Goal: Communication & Community: Answer question/provide support

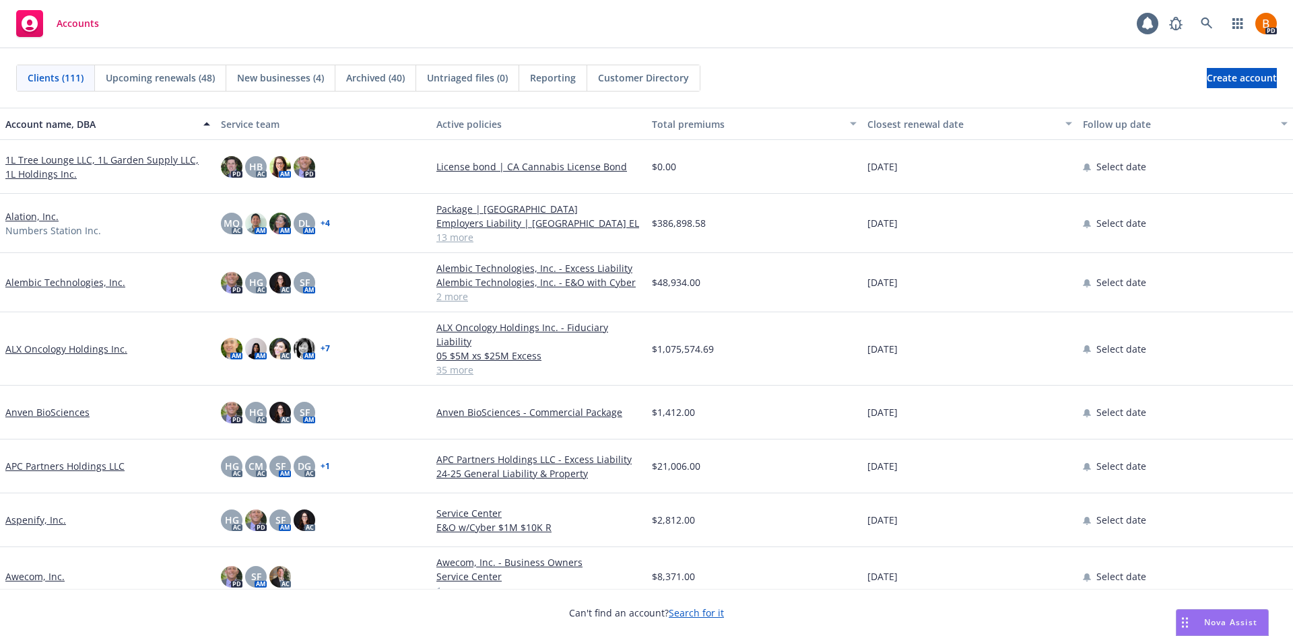
click at [1210, 621] on span "Nova Assist" at bounding box center [1230, 622] width 53 height 11
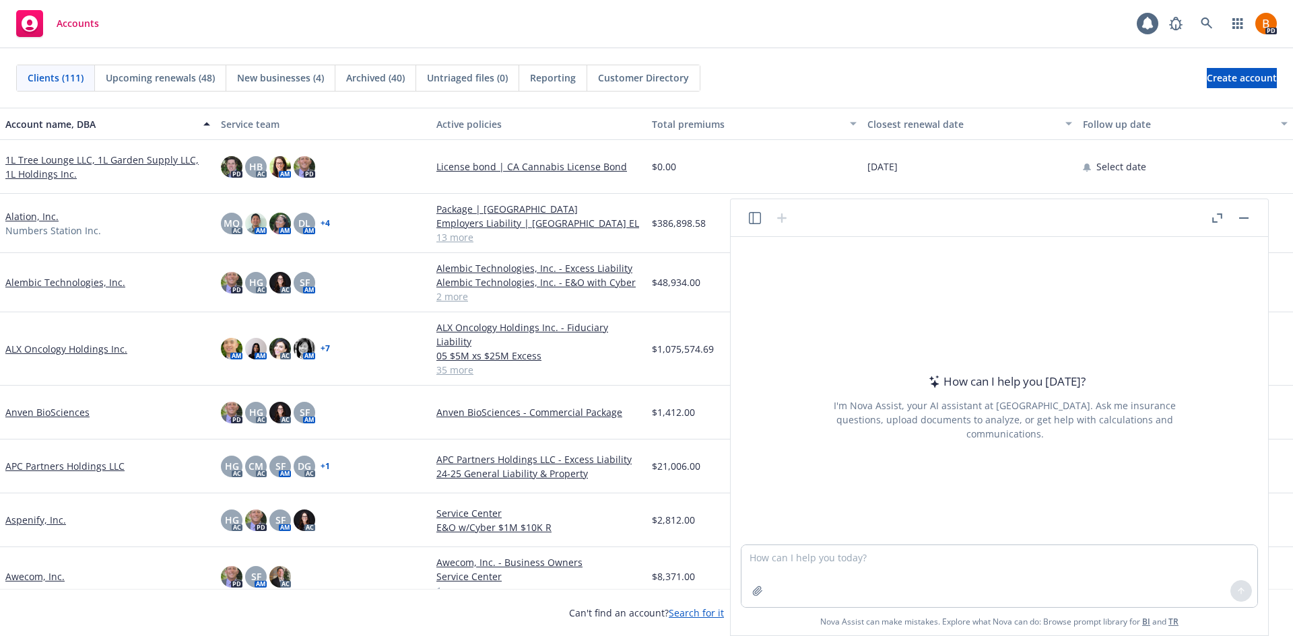
click at [1215, 223] on button "button" at bounding box center [1217, 218] width 16 height 16
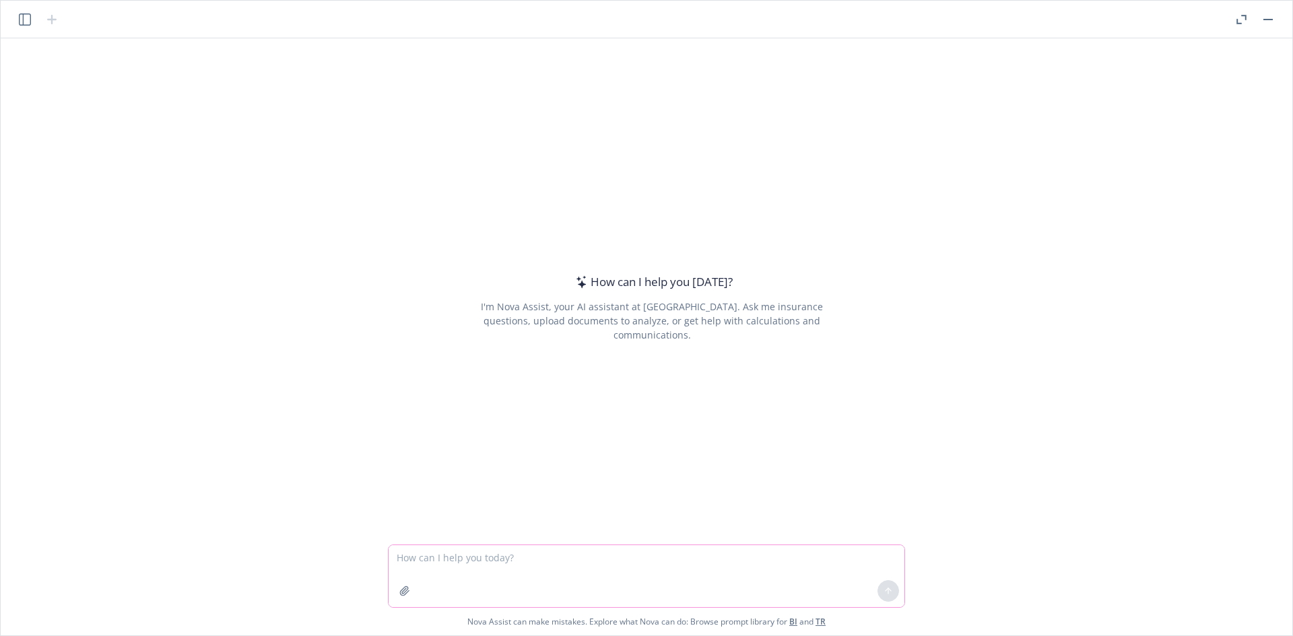
click at [463, 557] on textarea at bounding box center [647, 576] width 516 height 62
paste textarea "how do you handle Business Interruption coverage? For example, say the client h…"
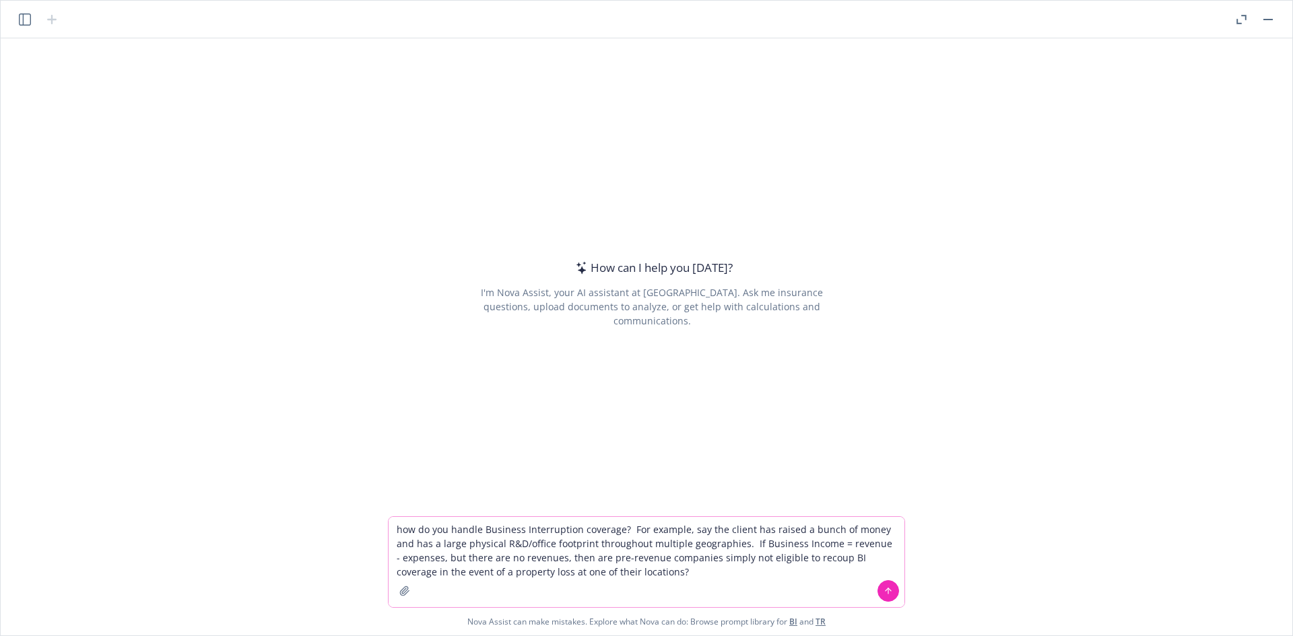
click at [619, 528] on textarea "how do you handle Business Interruption coverage? For example, say the client h…" at bounding box center [647, 562] width 516 height 90
click at [809, 576] on textarea "how do you handle Business Interruption coverage for a pre-revenue client? For …" at bounding box center [647, 562] width 516 height 90
click at [484, 574] on textarea "how do you handle Business Interruption coverage for a pre-revenue client? For …" at bounding box center [647, 562] width 516 height 90
click at [687, 562] on textarea "how do you handle Business Interruption coverage for a pre-revenue client? For …" at bounding box center [647, 562] width 516 height 90
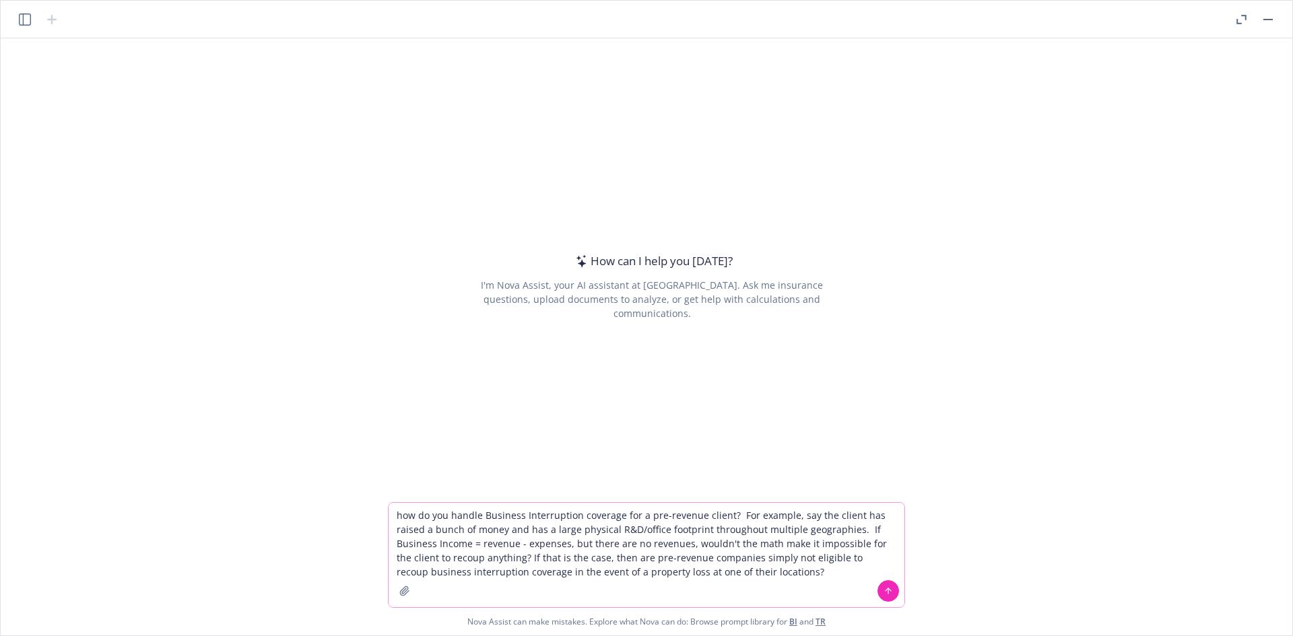
click at [732, 572] on textarea "how do you handle Business Interruption coverage for a pre-revenue client? For …" at bounding box center [647, 555] width 516 height 104
type textarea "how do you handle Business Interruption coverage for a pre-revenue client? For …"
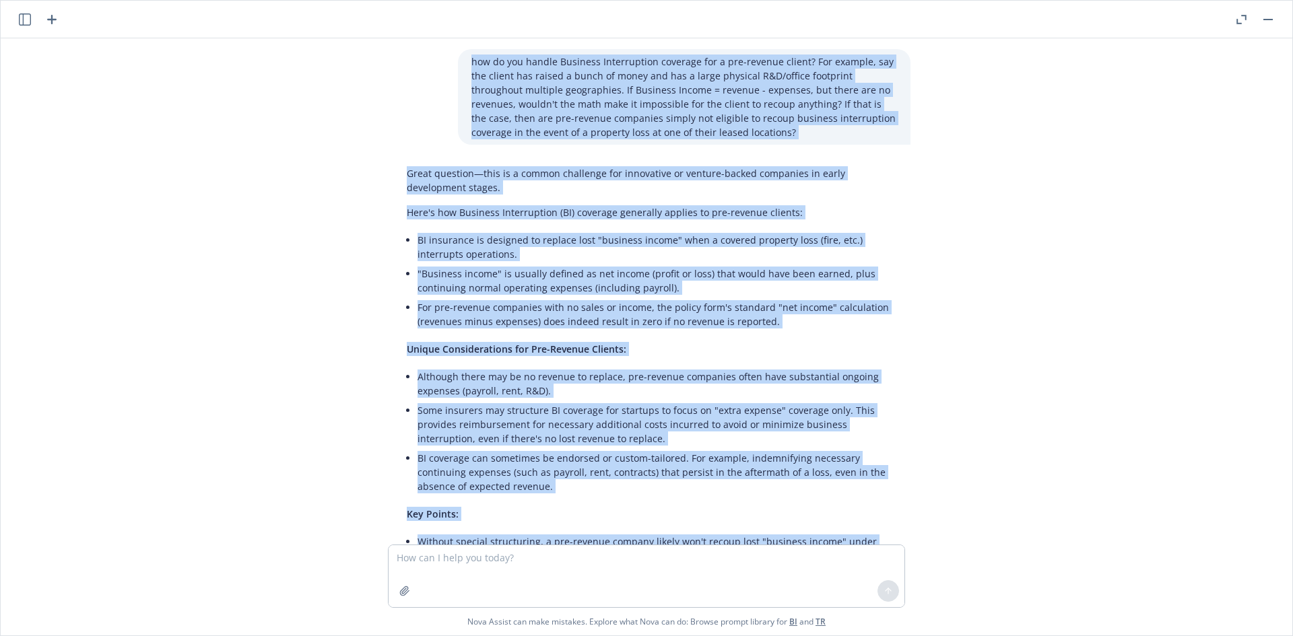
drag, startPoint x: 778, startPoint y: 419, endPoint x: 403, endPoint y: 41, distance: 531.8
click at [403, 41] on div "how do you handle Business Interruption coverage for a pre-revenue client? For …" at bounding box center [646, 291] width 1281 height 506
copy div "lor ip dol sitame Consecte Adipiscingel seddoeiu tem i utl-etdolor magnaa? Eni …"
click at [679, 448] on li "Some insurers may structure BI coverage for startups to focus on "extra expense…" at bounding box center [656, 425] width 479 height 48
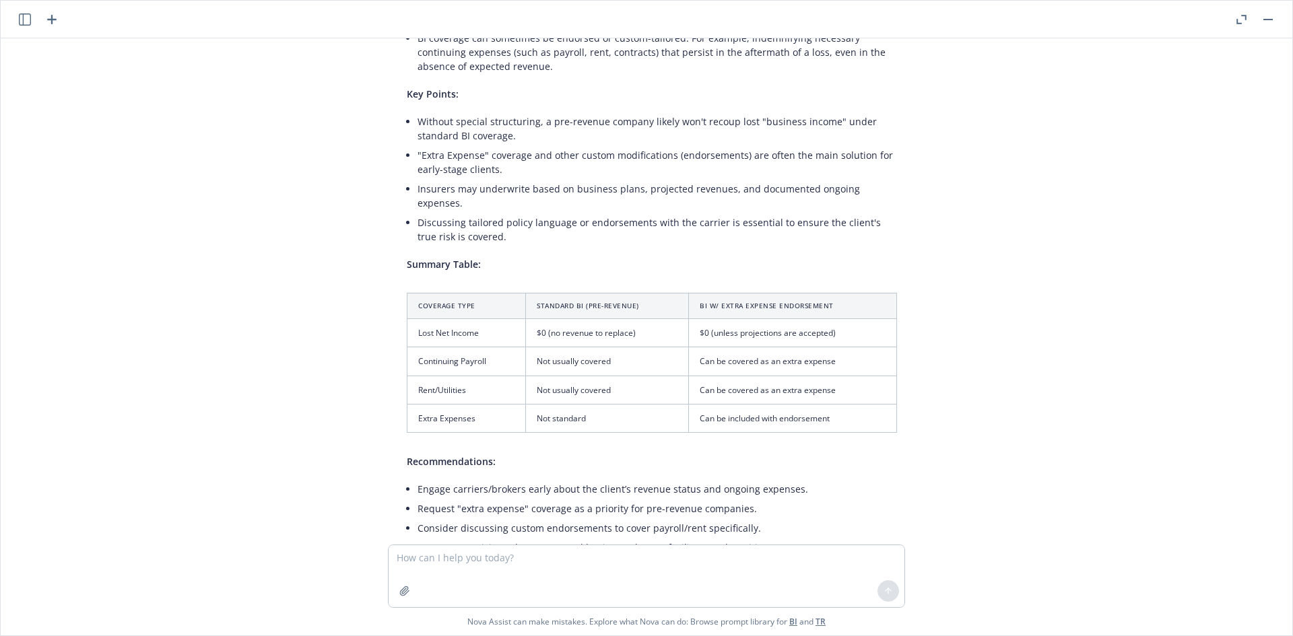
scroll to position [535, 0]
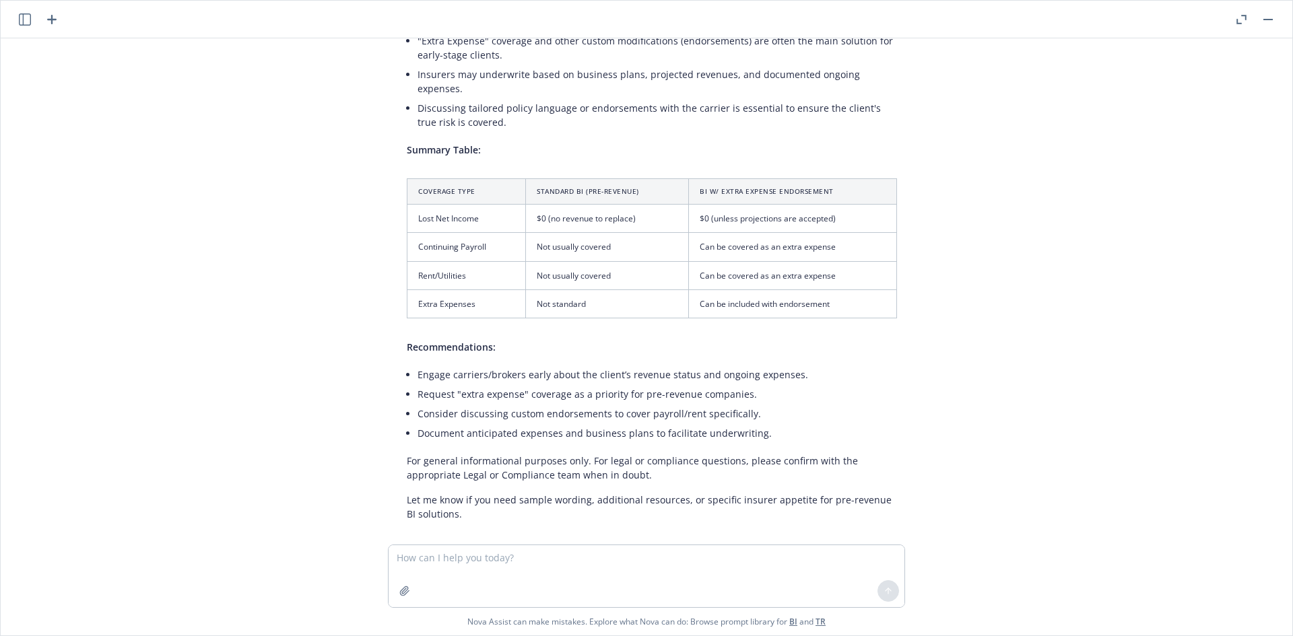
click at [952, 281] on div "how do you handle Business Interruption coverage for a pre-revenue client? For …" at bounding box center [646, 291] width 1281 height 506
click at [51, 13] on icon "button" at bounding box center [52, 19] width 16 height 16
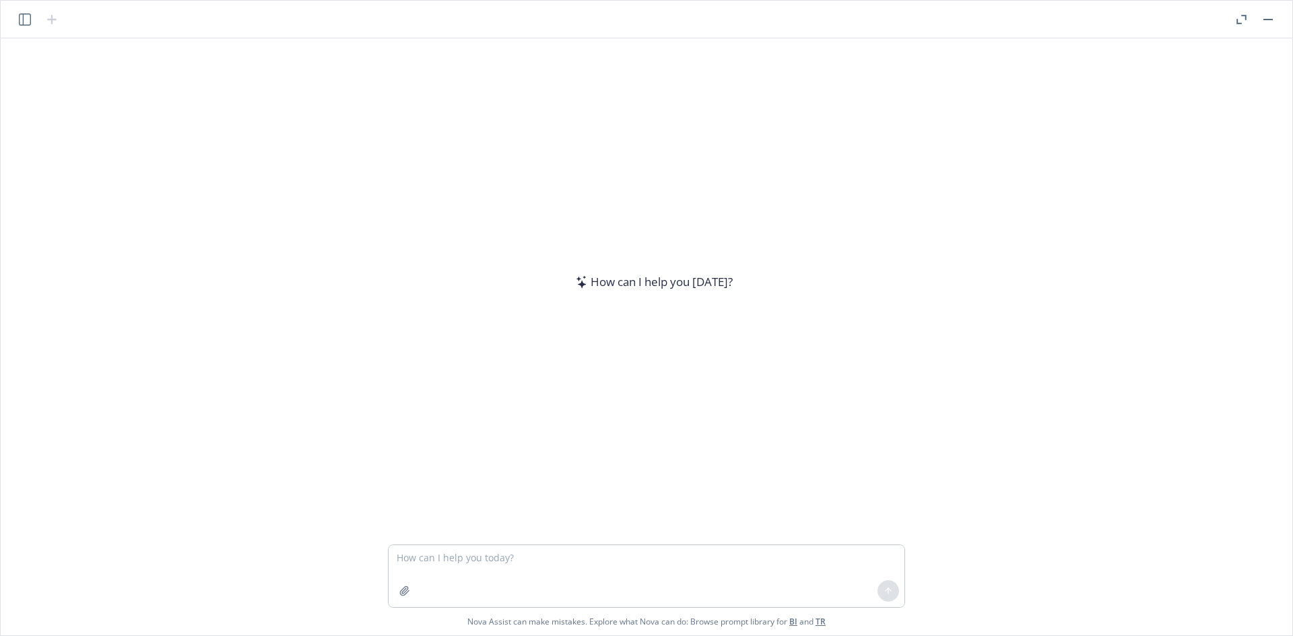
click at [543, 571] on textarea at bounding box center [647, 576] width 516 height 62
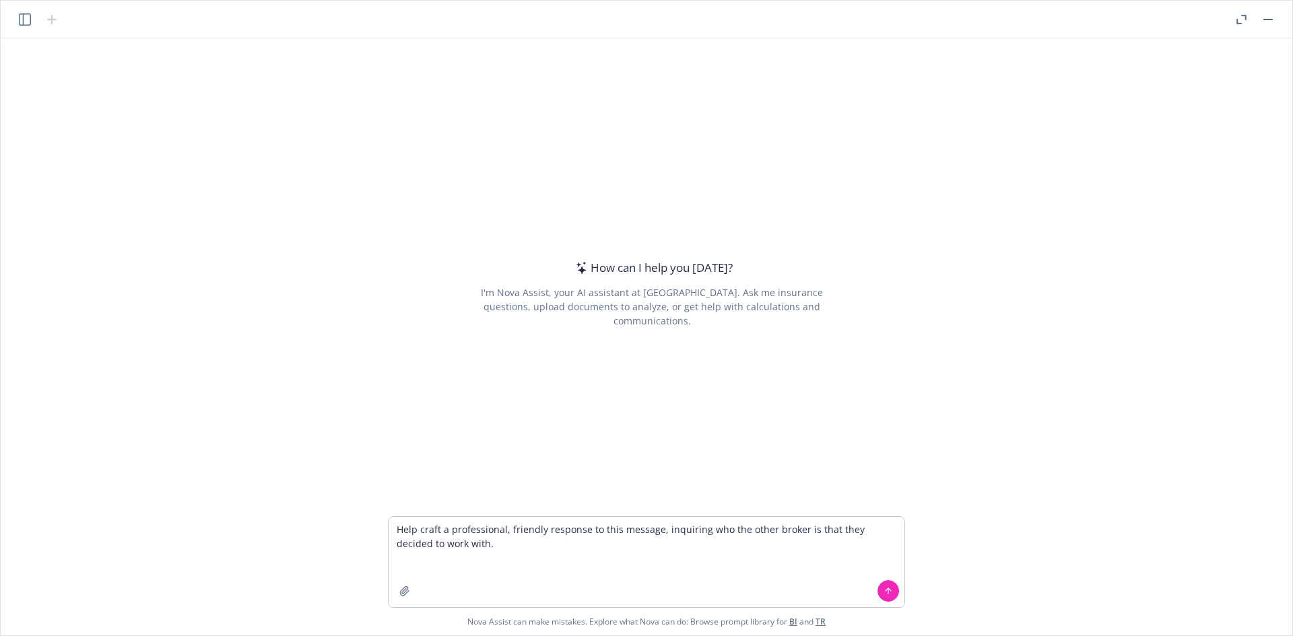
type textarea "Help craft a professional, friendly response to this message, inquiring who the…"
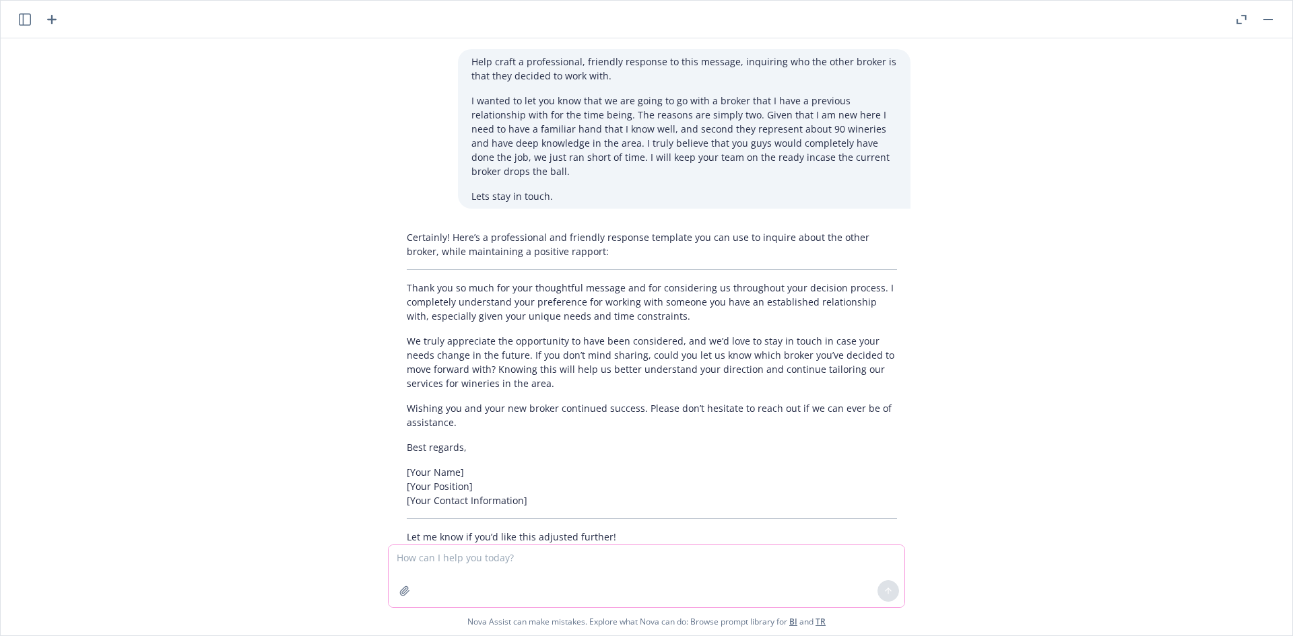
click at [546, 569] on textarea at bounding box center [647, 576] width 516 height 62
type textarea "Less friendly and more direect"
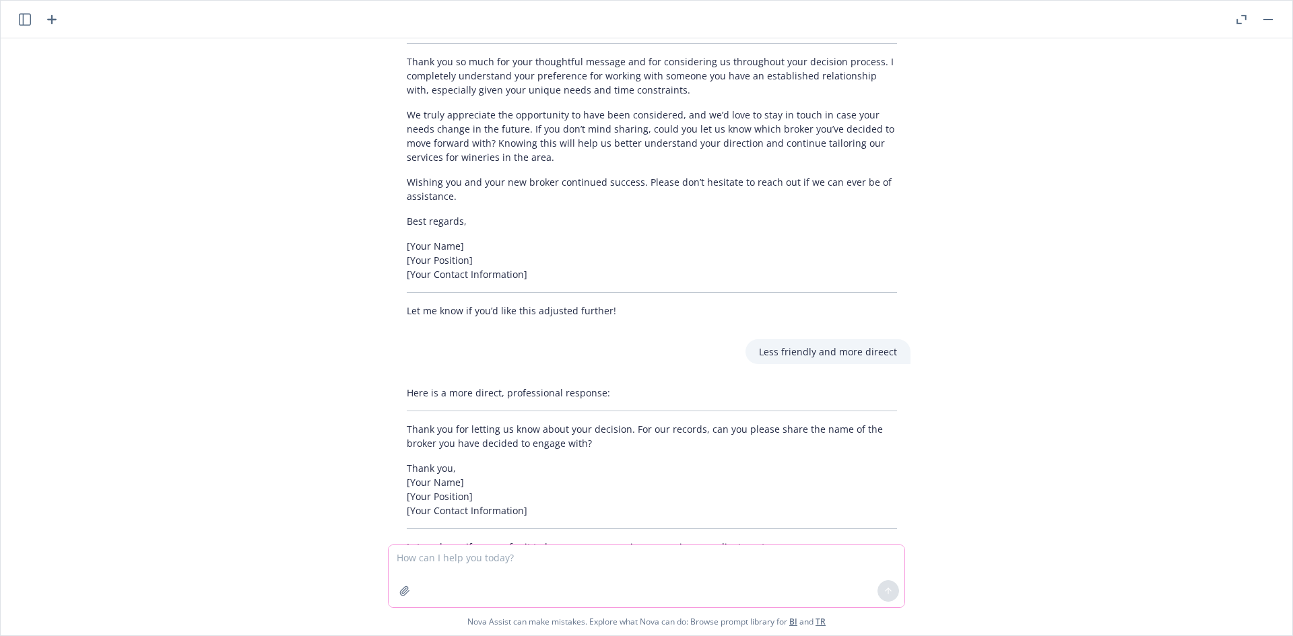
scroll to position [259, 0]
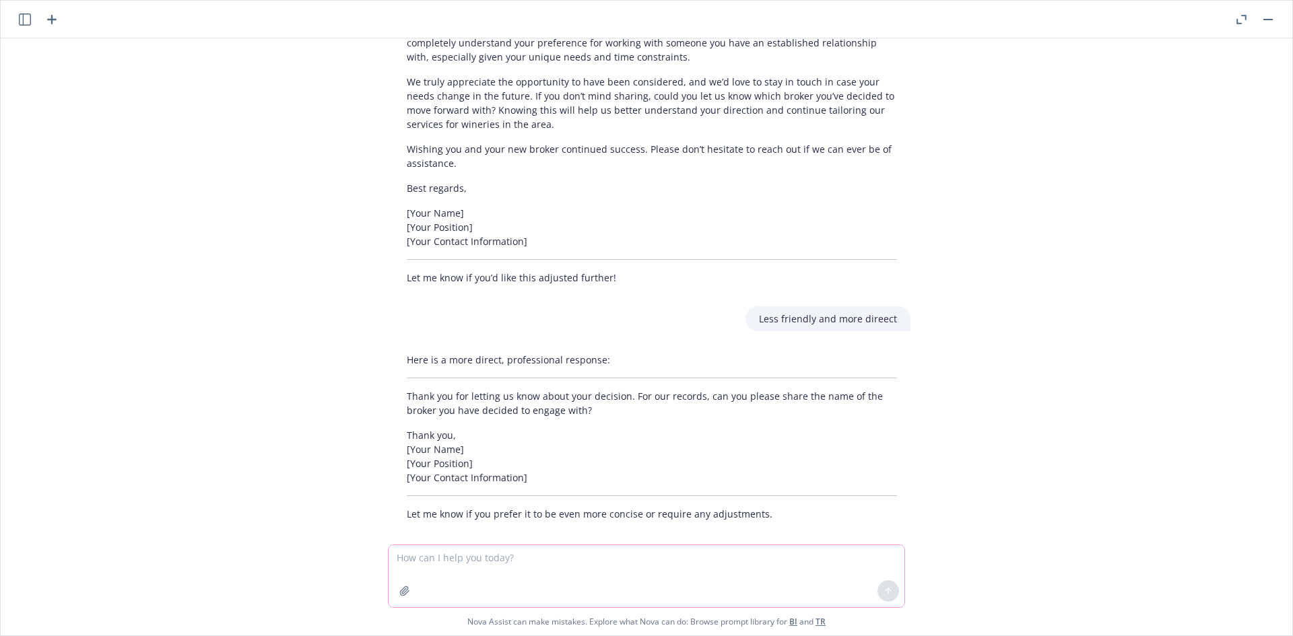
click at [569, 563] on textarea at bounding box center [647, 576] width 516 height 62
type textarea "M"
type textarea "Implant a friendly joke about finishing second this year"
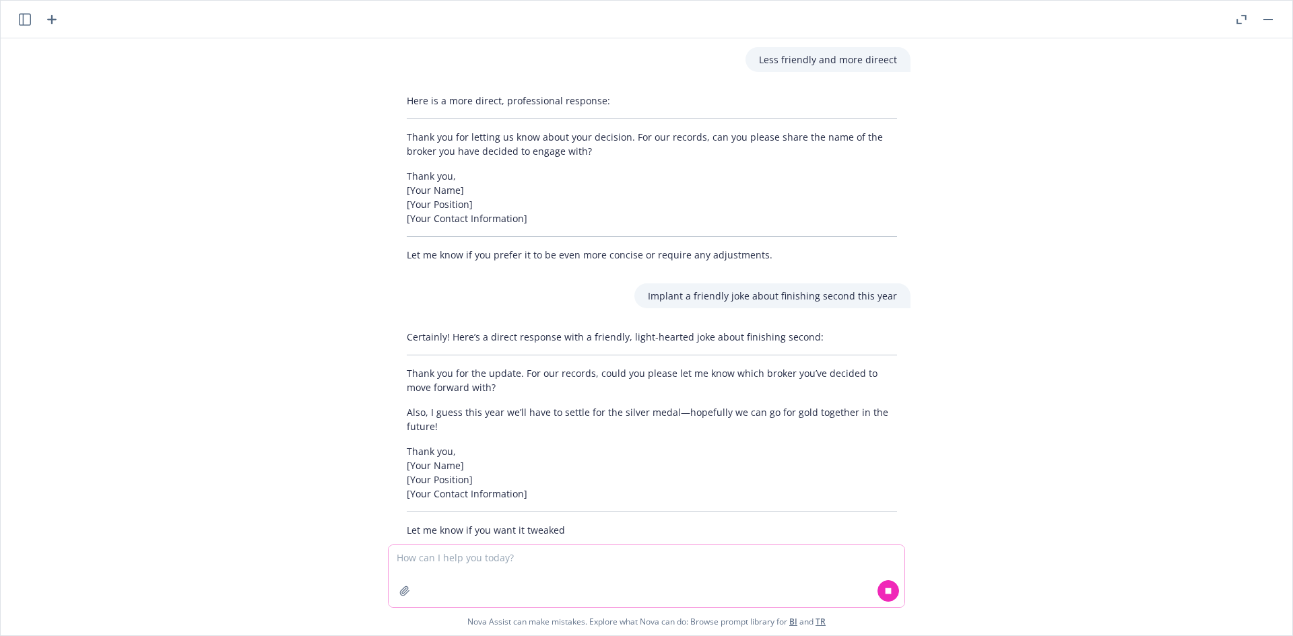
scroll to position [535, 0]
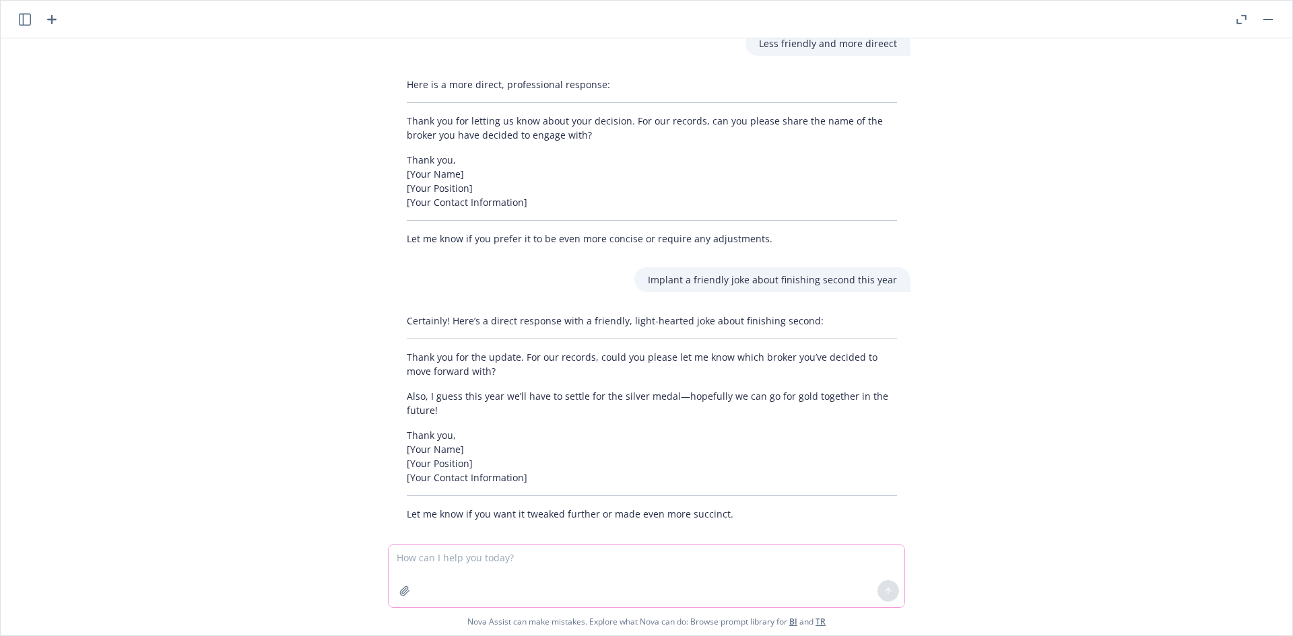
click at [487, 565] on textarea at bounding box center [647, 576] width 516 height 62
type textarea "M"
type textarea "Add a note about me reaching out from time to time"
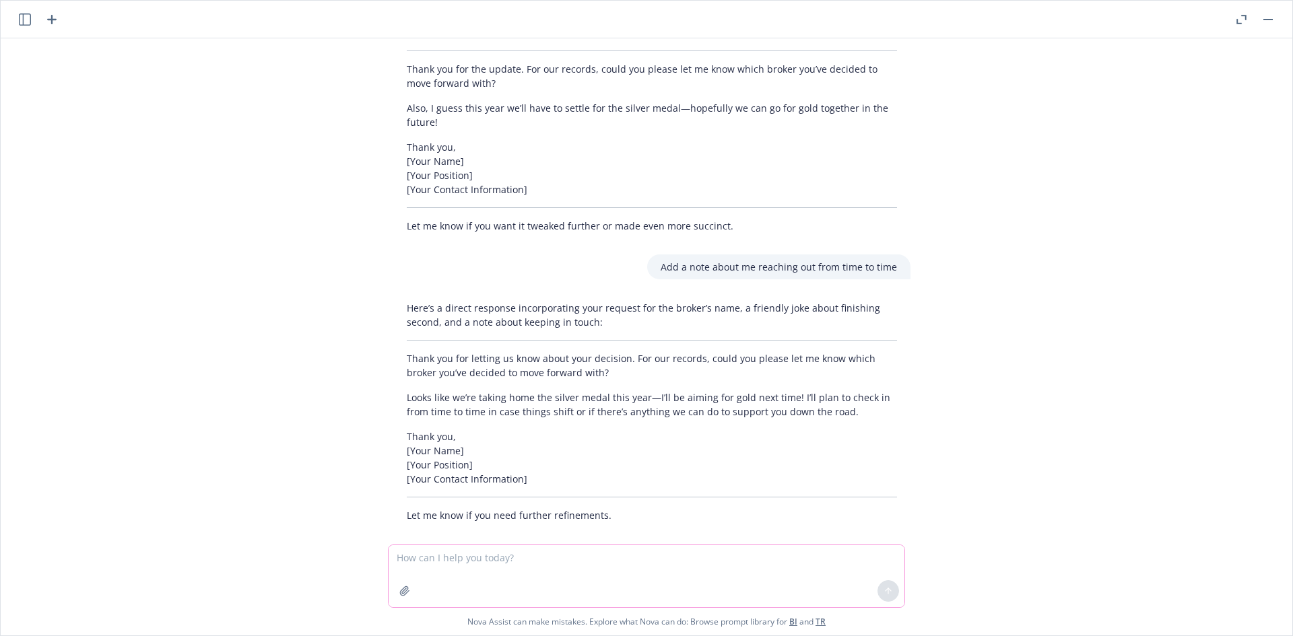
scroll to position [824, 0]
